Goal: Information Seeking & Learning: Find specific fact

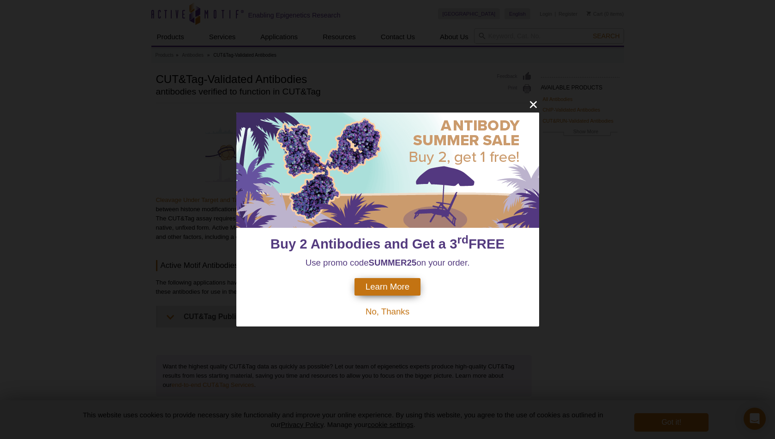
click at [377, 310] on span "No, Thanks" at bounding box center [387, 312] width 44 height 10
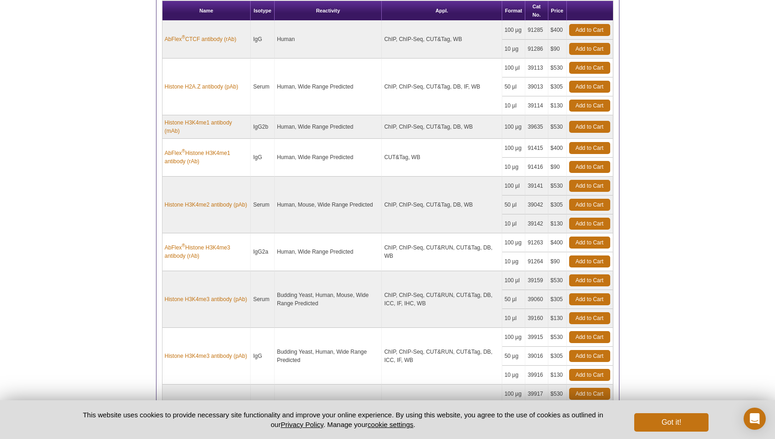
scroll to position [525, 0]
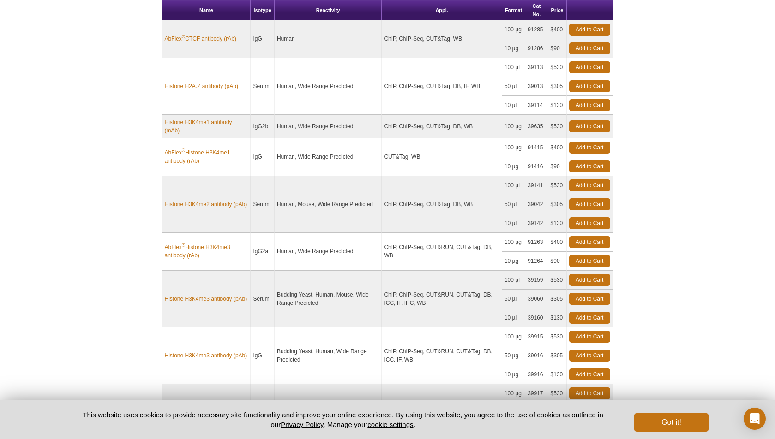
click at [311, 207] on td "Human, Mouse, Wide Range Predicted" at bounding box center [328, 204] width 107 height 57
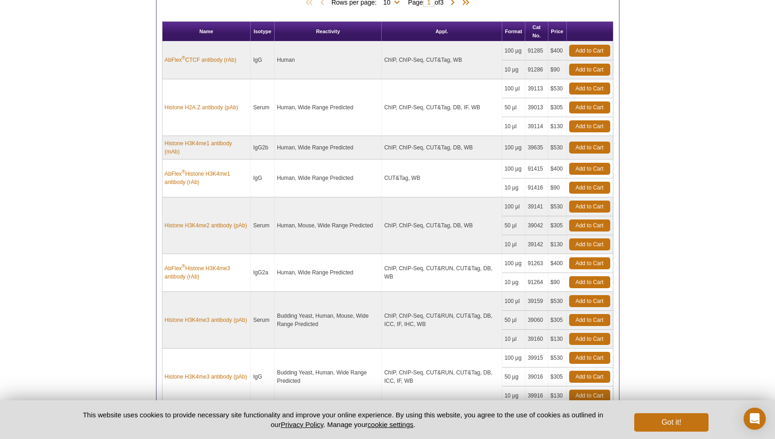
scroll to position [514, 0]
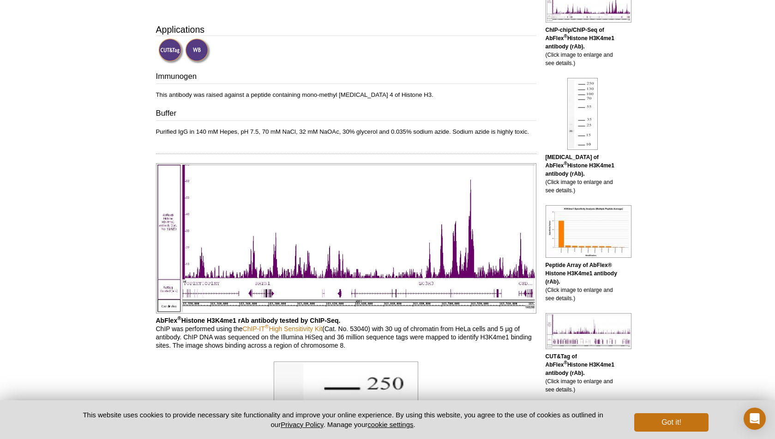
scroll to position [262, 0]
click at [708, 103] on div "Active Motif Logo Enabling Epigenetics Research 0 Search Skip to content Active…" at bounding box center [387, 410] width 775 height 1344
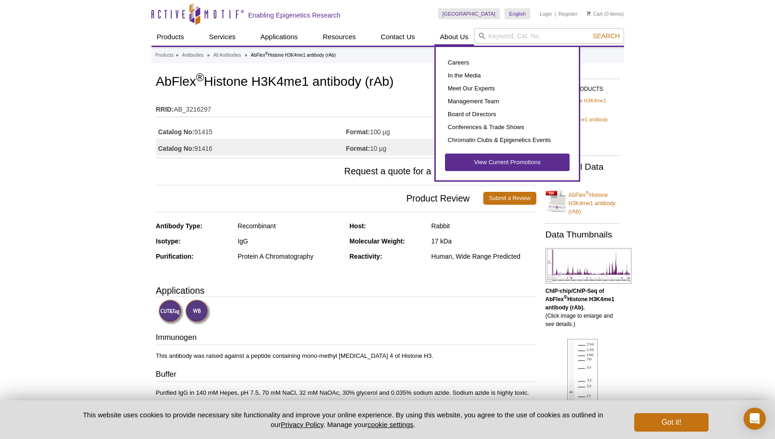
scroll to position [0, 0]
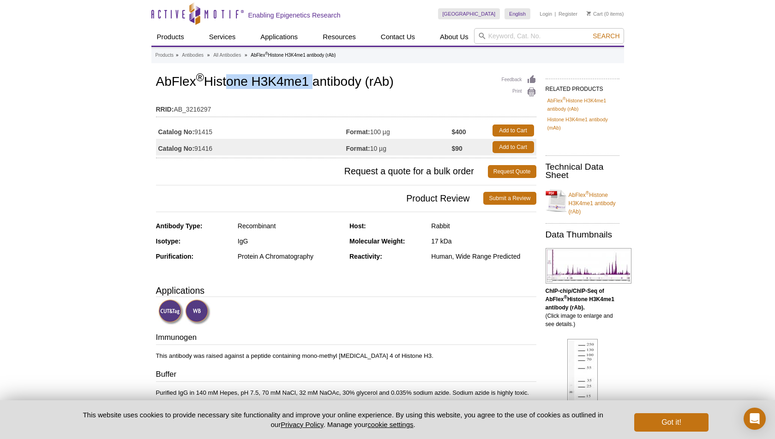
drag, startPoint x: 312, startPoint y: 83, endPoint x: 225, endPoint y: 84, distance: 87.2
click at [225, 84] on h1 "AbFlex ® Histone H3K4me1 antibody (rAb)" at bounding box center [346, 83] width 380 height 16
drag, startPoint x: 219, startPoint y: 151, endPoint x: 196, endPoint y: 151, distance: 23.1
click at [196, 151] on td "Catalog No: 91416" at bounding box center [251, 147] width 190 height 17
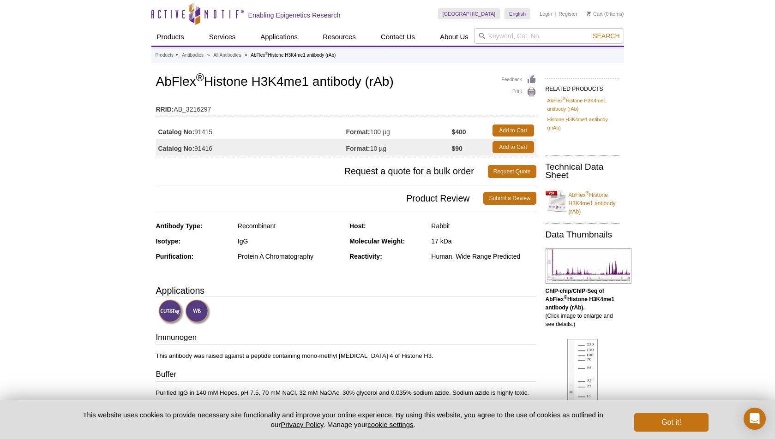
copy td "91416"
drag, startPoint x: 156, startPoint y: 81, endPoint x: 408, endPoint y: 83, distance: 251.5
click at [408, 83] on h1 "AbFlex ® Histone H3K4me1 antibody (rAb)" at bounding box center [346, 83] width 380 height 16
copy h1 "AbFlex ® Histone H3K4me1 antibody (rAb)"
